Goal: Find specific page/section: Find specific page/section

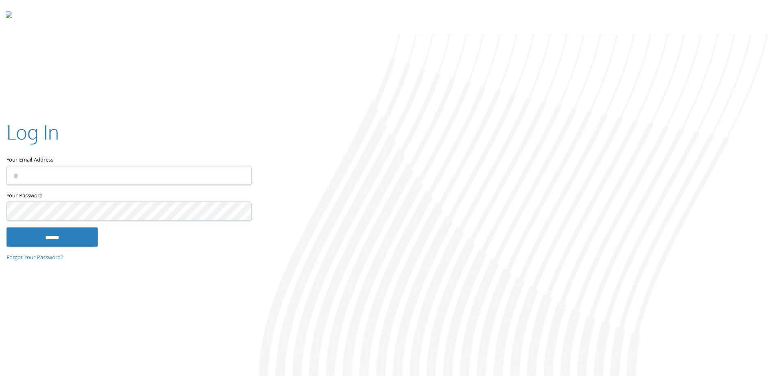
type input "**********"
click at [56, 234] on input "******" at bounding box center [52, 237] width 91 height 20
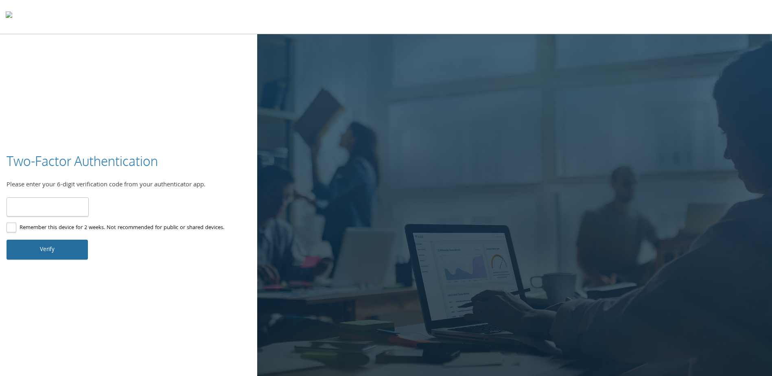
type input "******"
click at [56, 246] on button "Verify" at bounding box center [47, 250] width 81 height 20
